Goal: Task Accomplishment & Management: Use online tool/utility

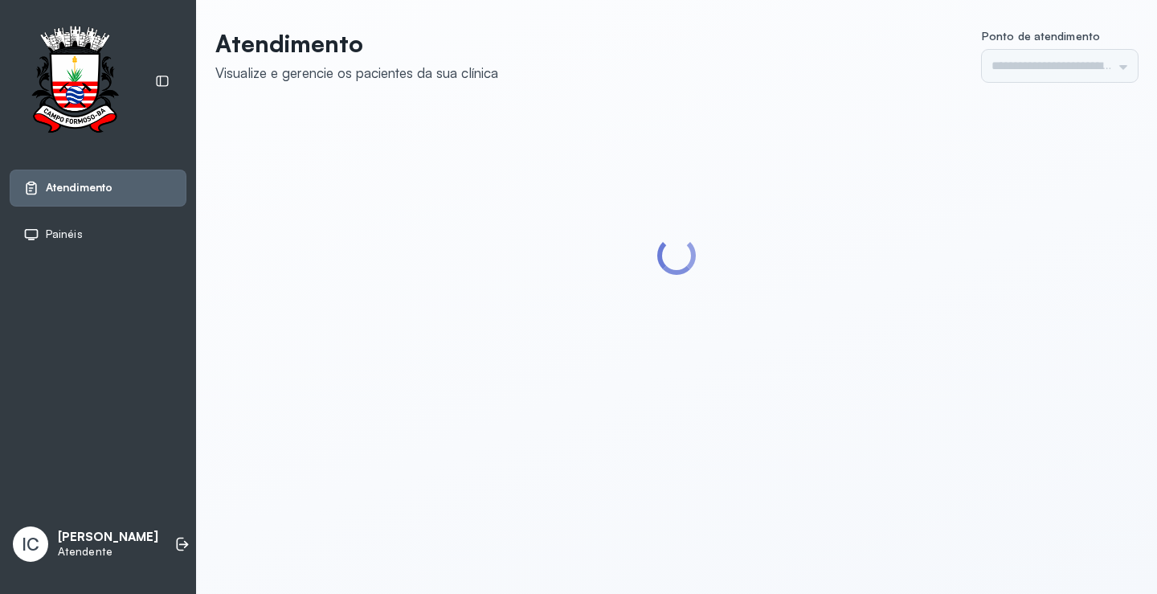
type input "*********"
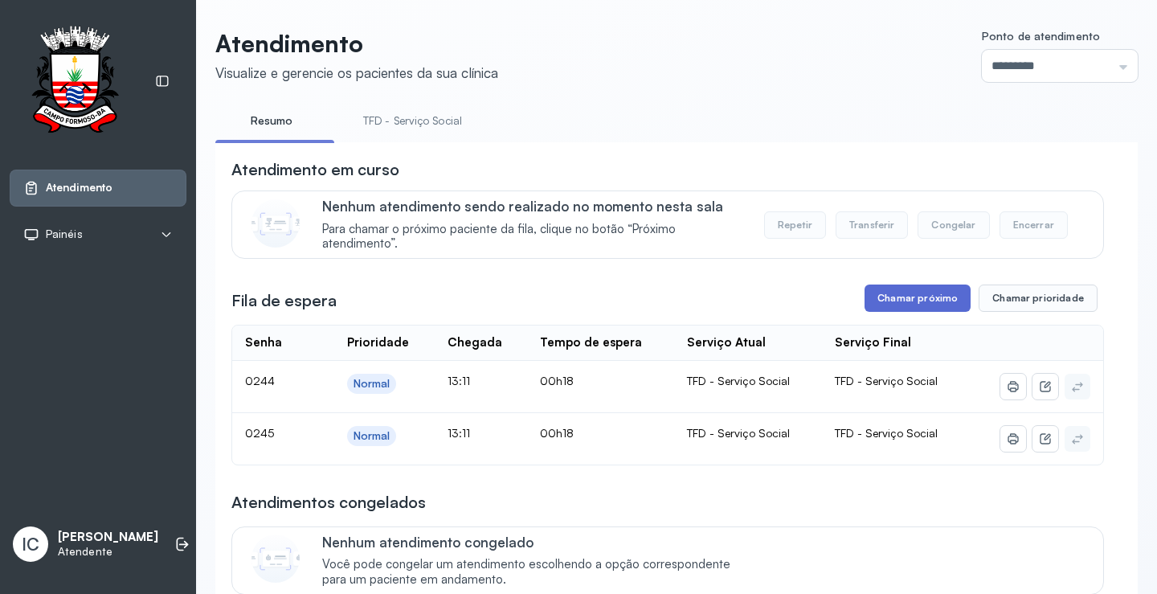
click at [922, 301] on button "Chamar próximo" at bounding box center [918, 297] width 106 height 27
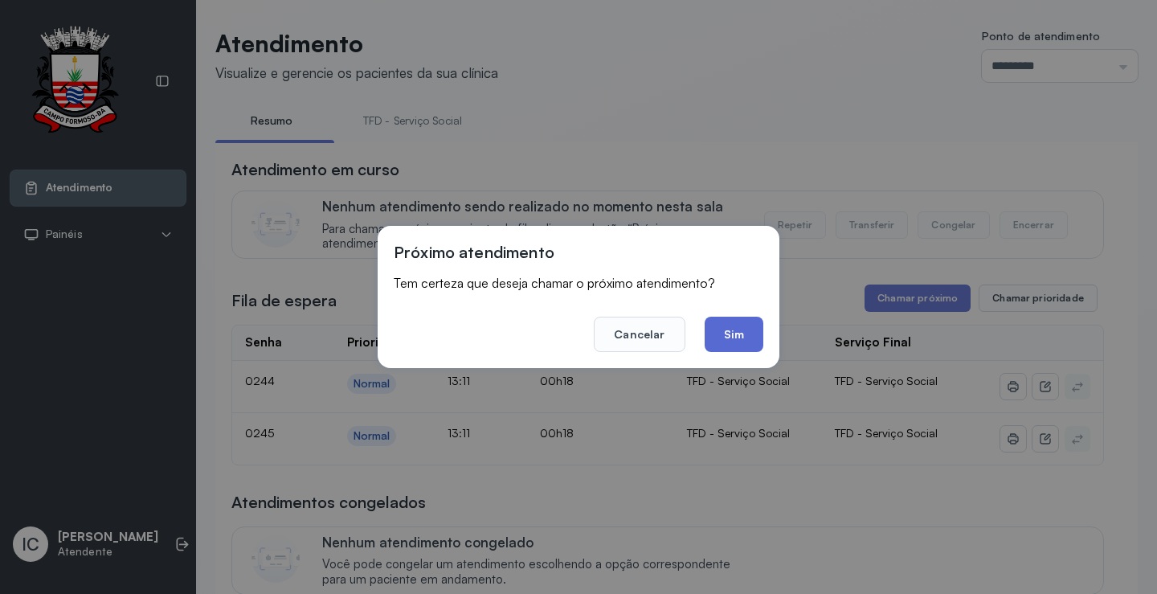
click at [731, 336] on button "Sim" at bounding box center [734, 334] width 59 height 35
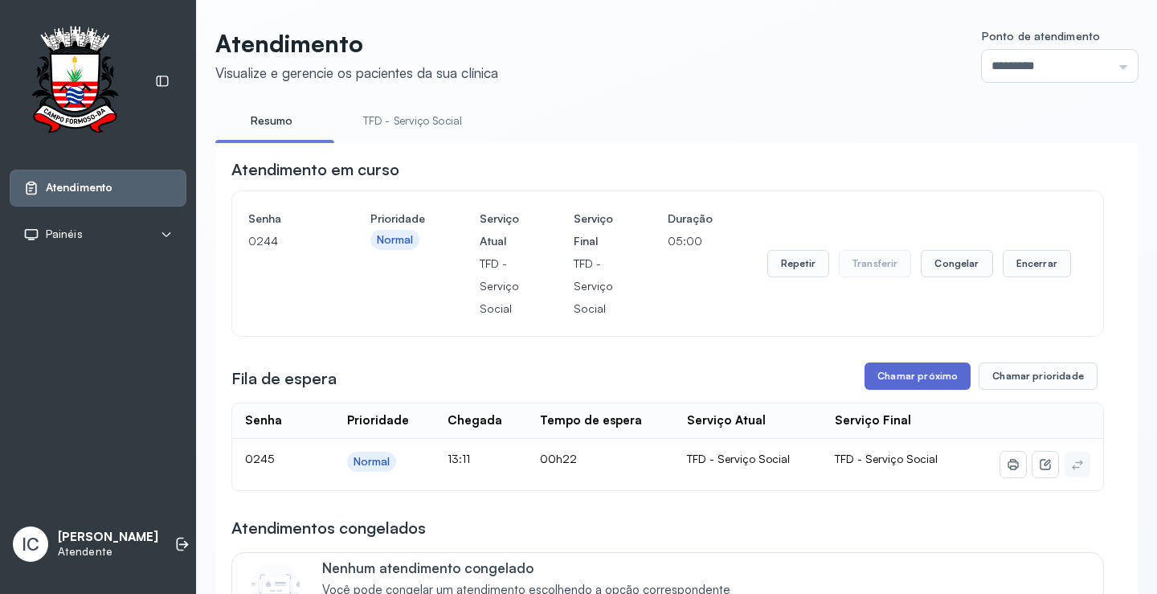
click at [930, 380] on button "Chamar próximo" at bounding box center [918, 375] width 106 height 27
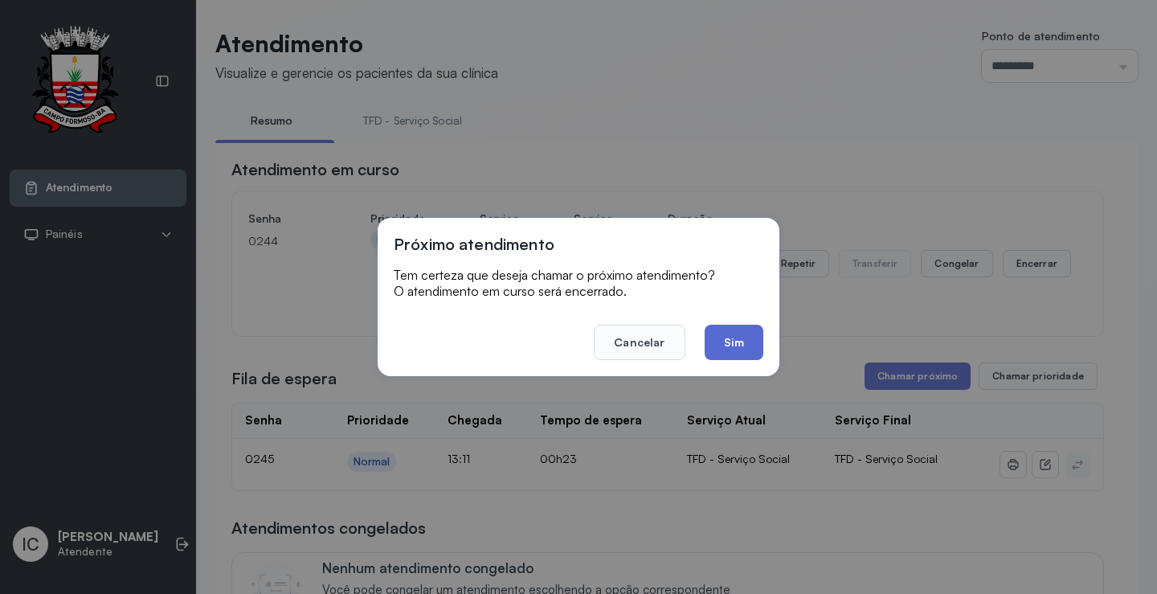
click at [725, 335] on button "Sim" at bounding box center [734, 342] width 59 height 35
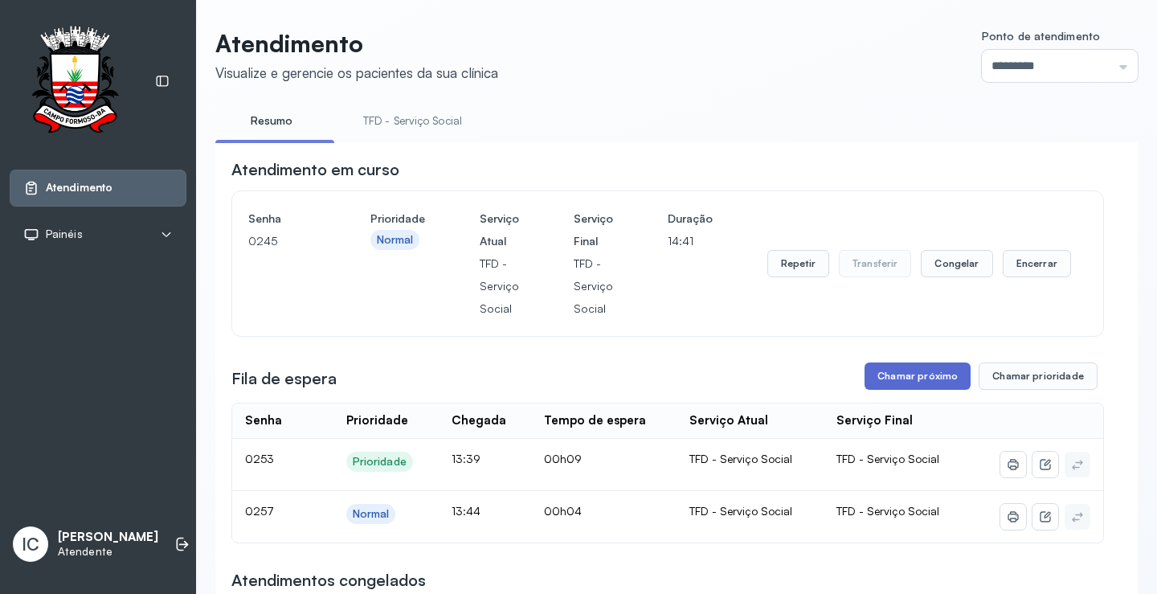
click at [928, 378] on button "Chamar próximo" at bounding box center [918, 375] width 106 height 27
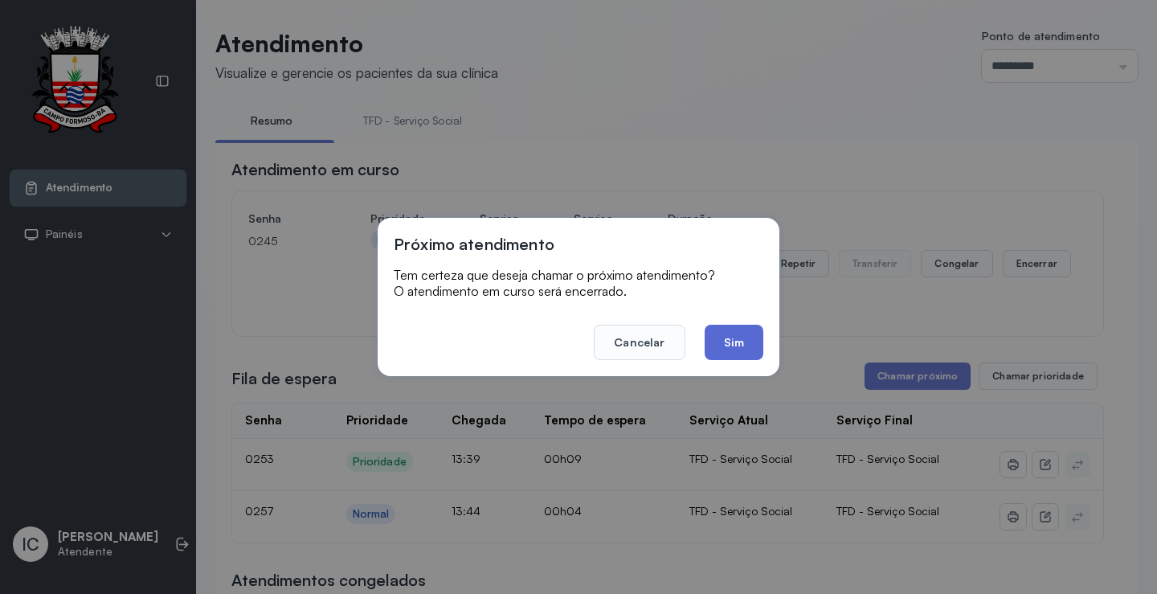
click at [737, 341] on button "Sim" at bounding box center [734, 342] width 59 height 35
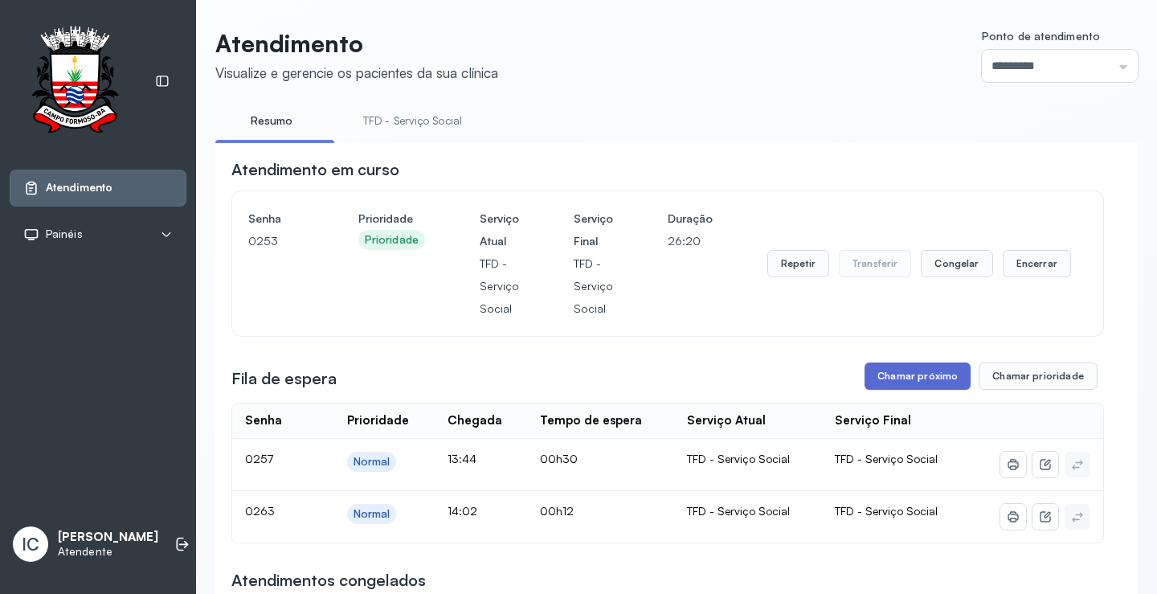
click at [930, 375] on button "Chamar próximo" at bounding box center [918, 375] width 106 height 27
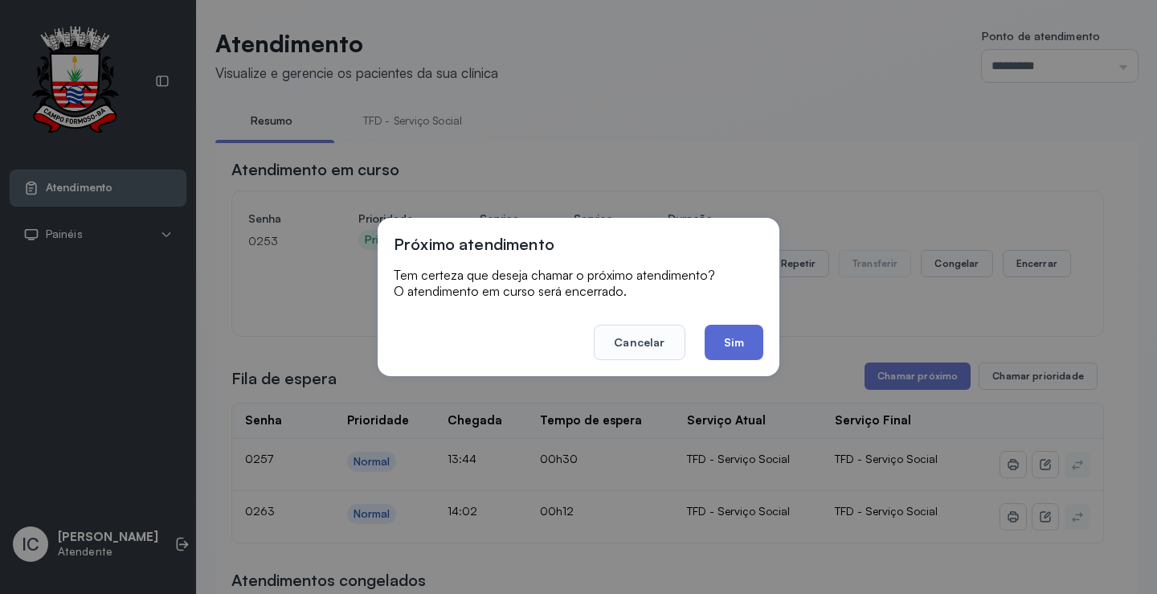
click at [747, 337] on button "Sim" at bounding box center [734, 342] width 59 height 35
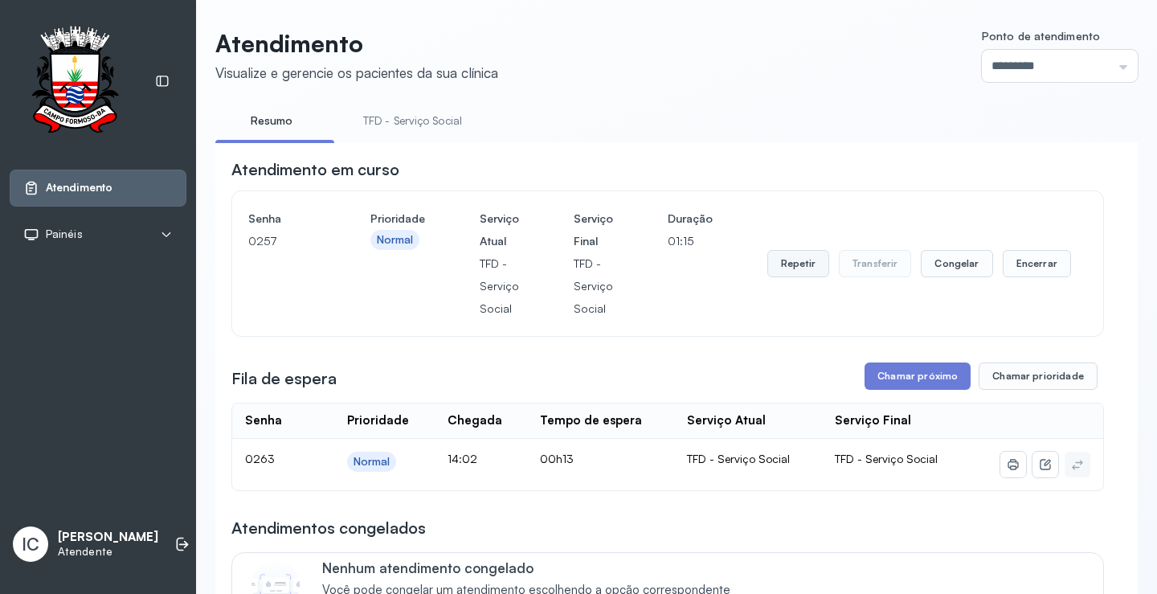
click at [791, 266] on button "Repetir" at bounding box center [798, 263] width 62 height 27
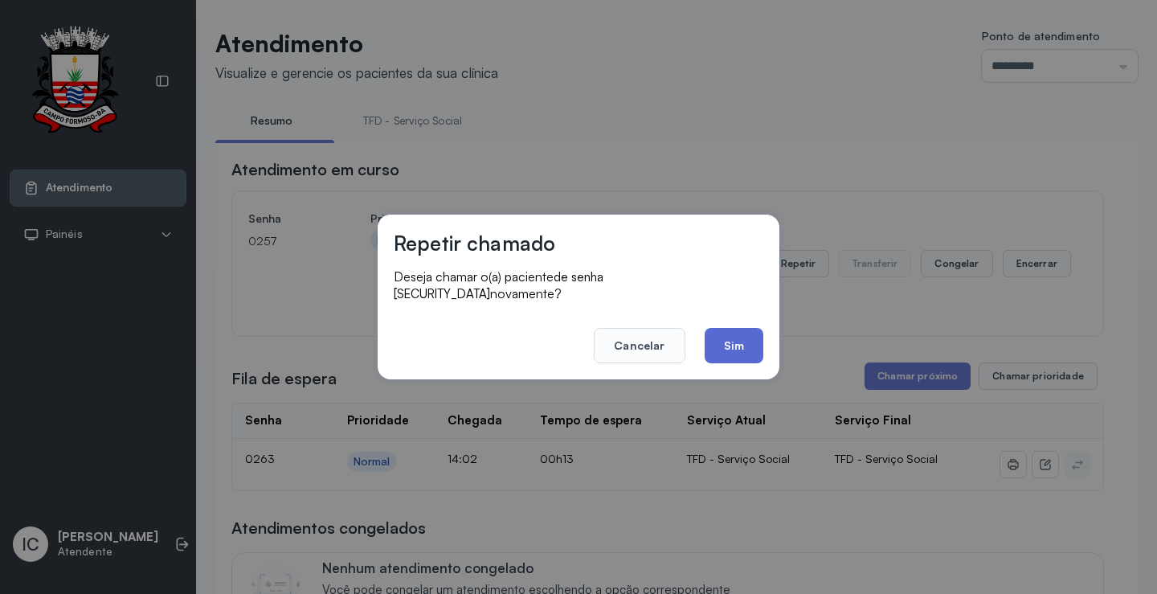
click at [739, 347] on button "Sim" at bounding box center [734, 345] width 59 height 35
